Goal: Check status: Check status

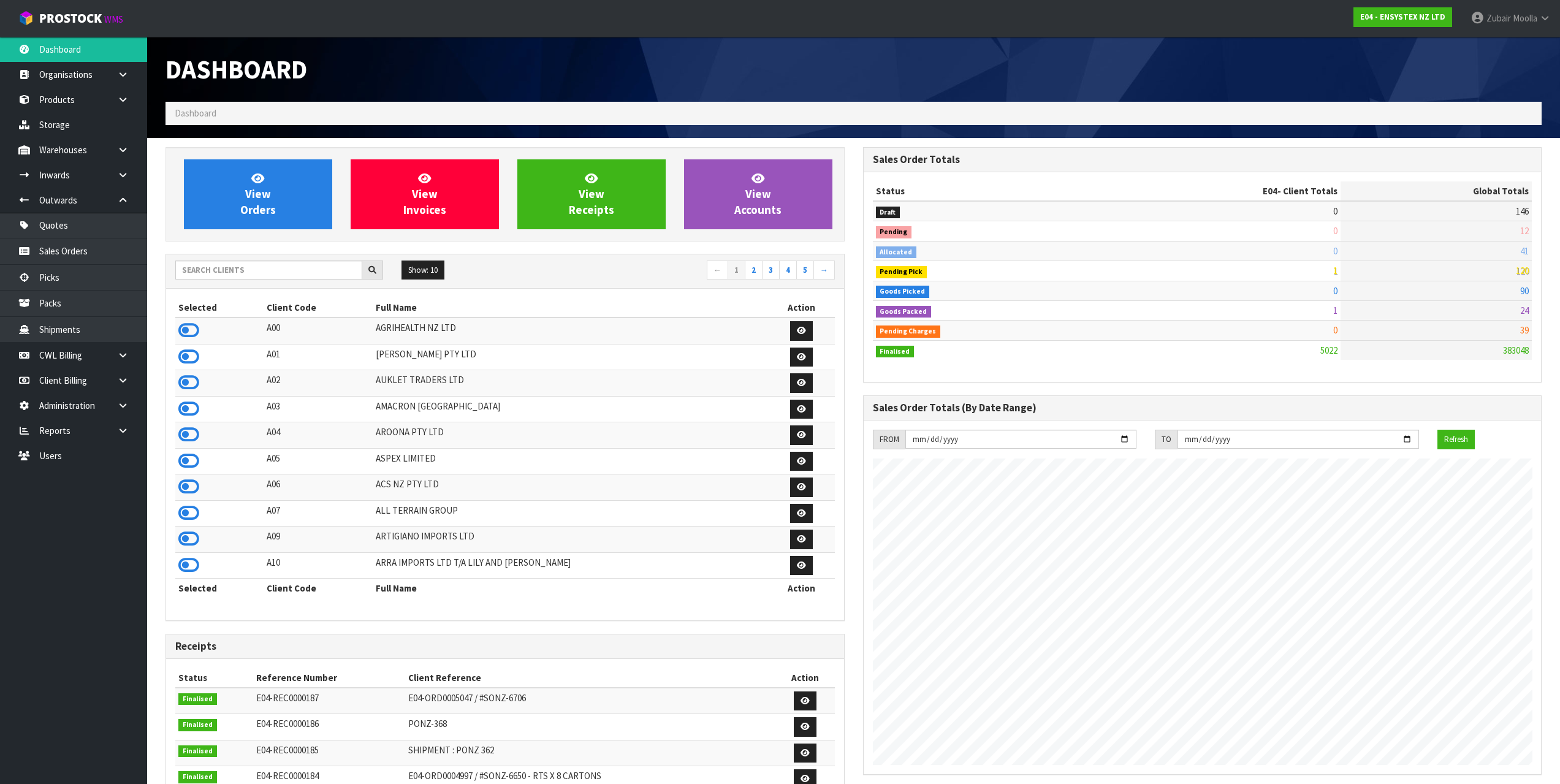
scroll to position [928, 697]
click at [252, 267] on input "text" at bounding box center [268, 269] width 187 height 19
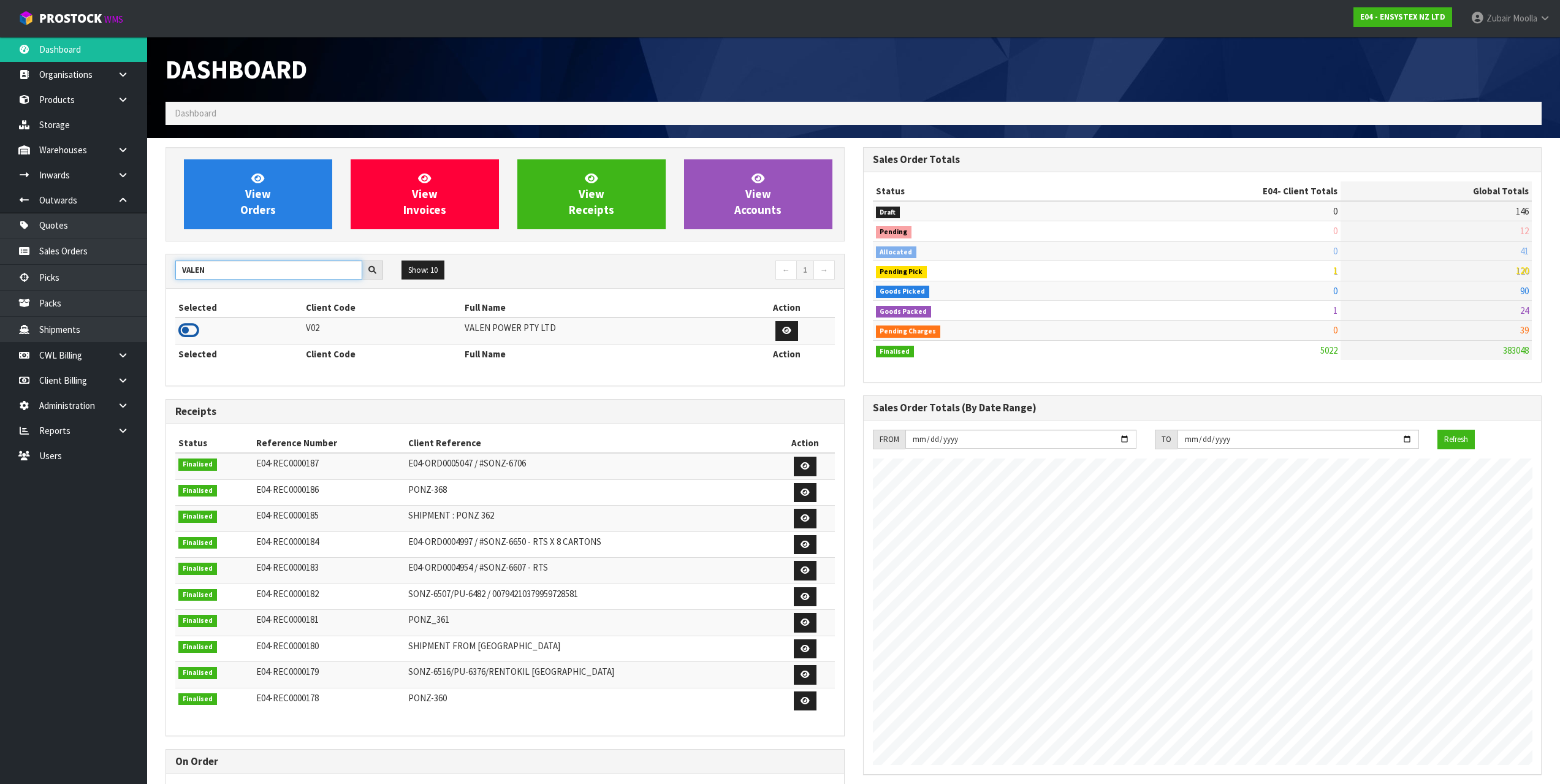
type input "VALEN"
drag, startPoint x: 190, startPoint y: 331, endPoint x: 523, endPoint y: 394, distance: 338.9
click at [237, 344] on td at bounding box center [239, 330] width 127 height 26
click at [722, 407] on h3 "Receipts" at bounding box center [504, 411] width 659 height 12
click at [206, 326] on td at bounding box center [239, 330] width 127 height 26
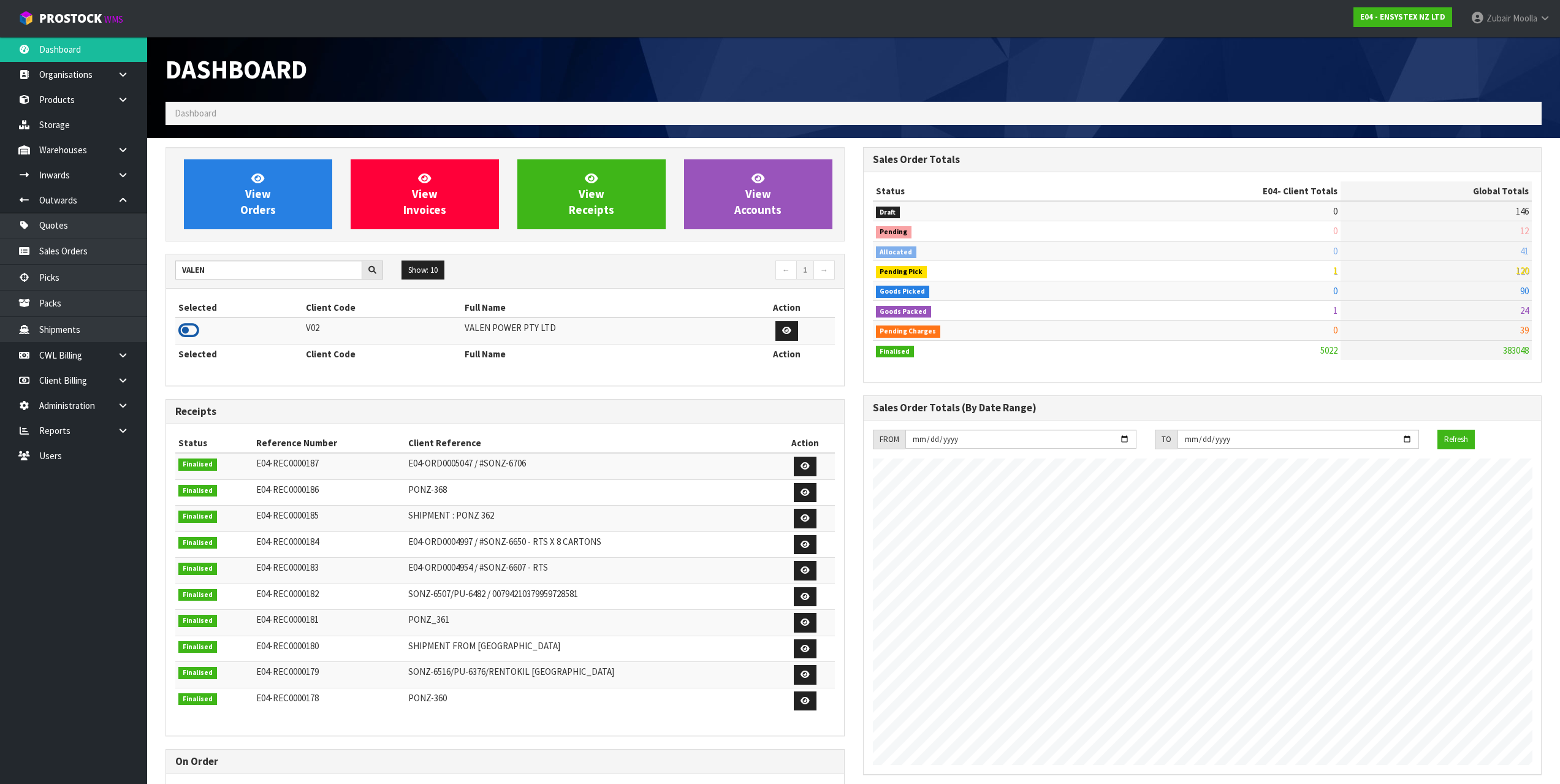
click at [196, 328] on icon at bounding box center [188, 330] width 21 height 18
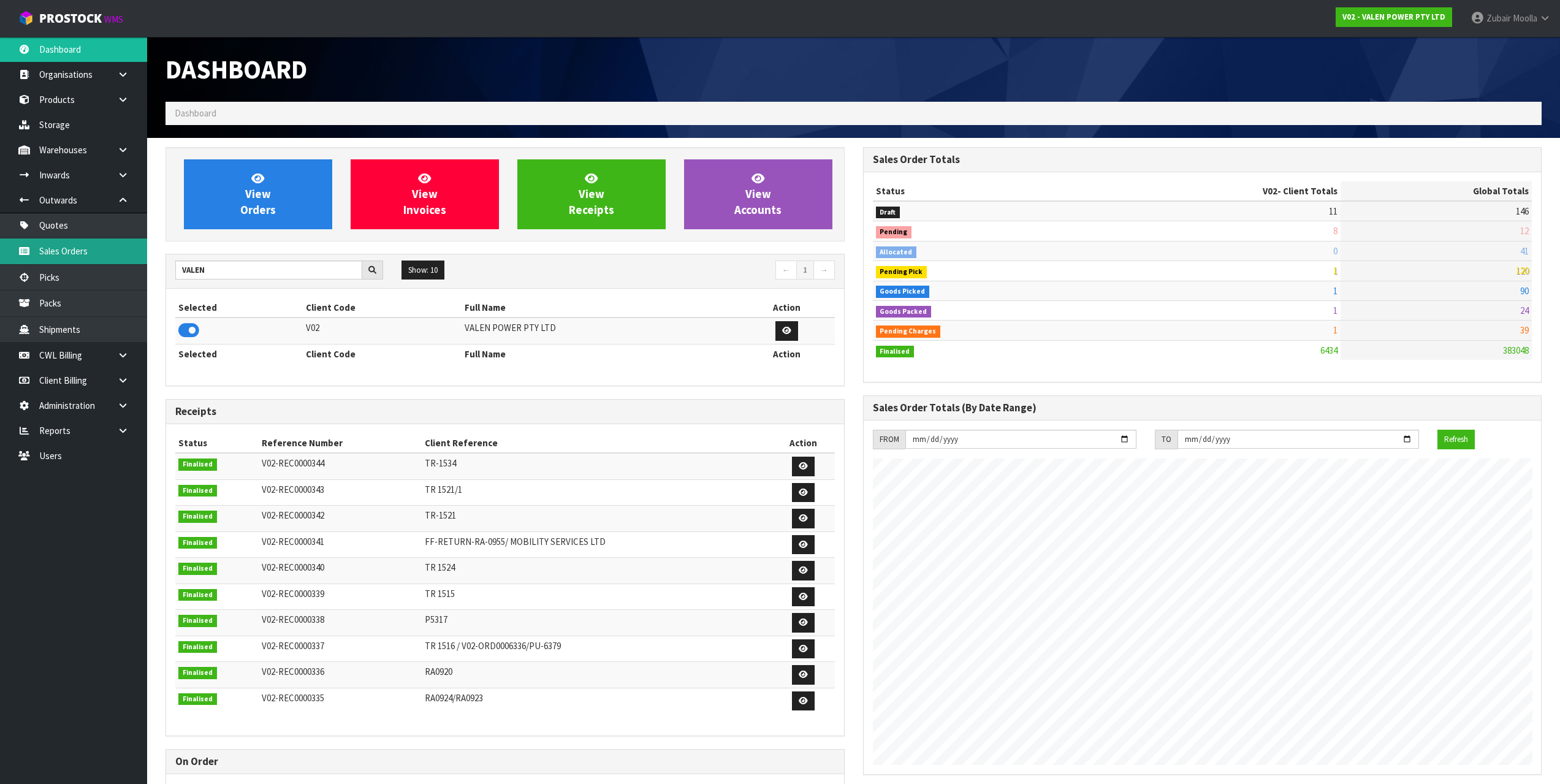
click at [118, 255] on link "Sales Orders" at bounding box center [74, 251] width 147 height 25
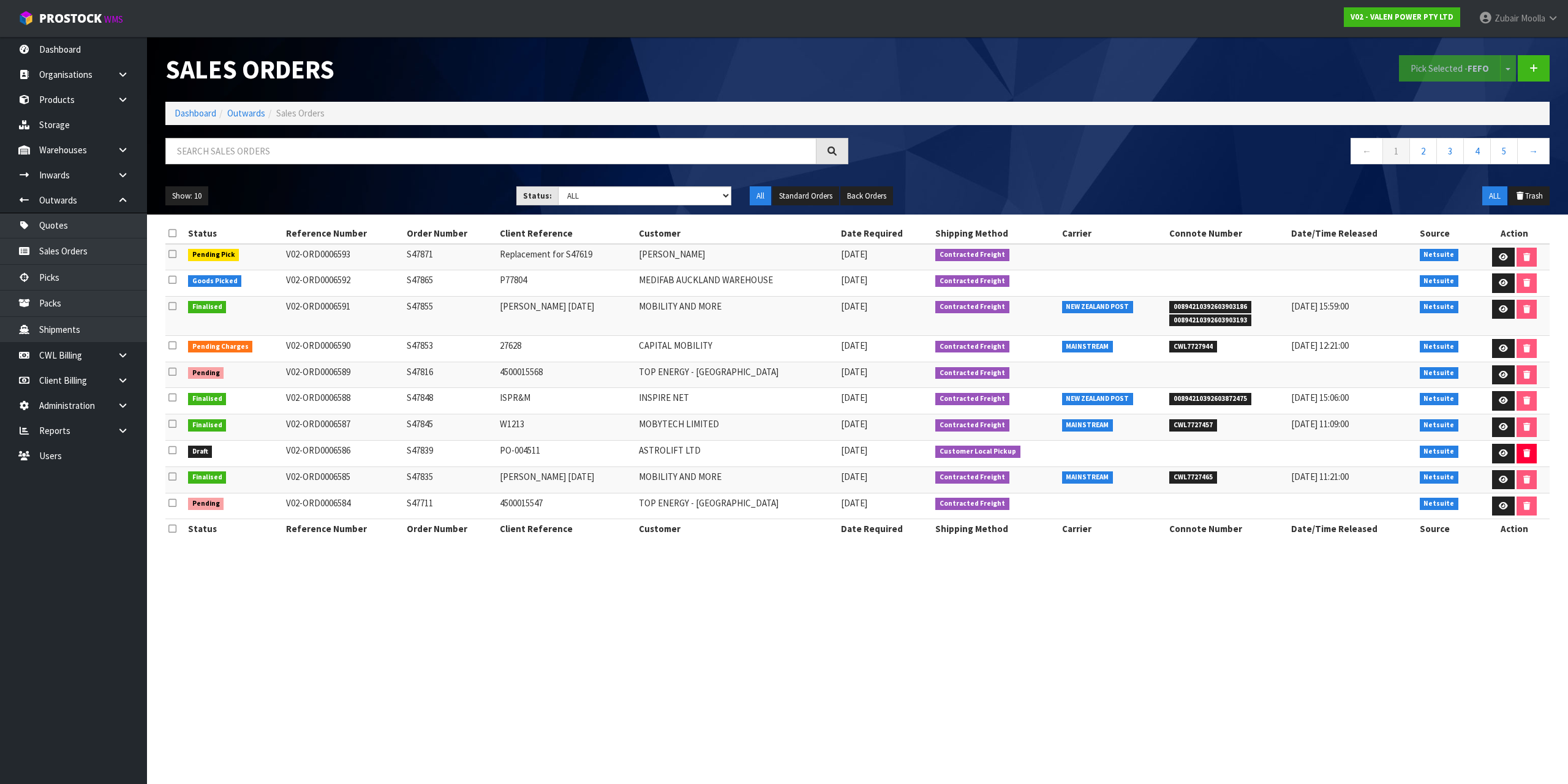
click at [1075, 276] on td at bounding box center [1113, 283] width 108 height 26
click at [538, 495] on td "4500015547" at bounding box center [567, 505] width 140 height 26
